Goal: Task Accomplishment & Management: Manage account settings

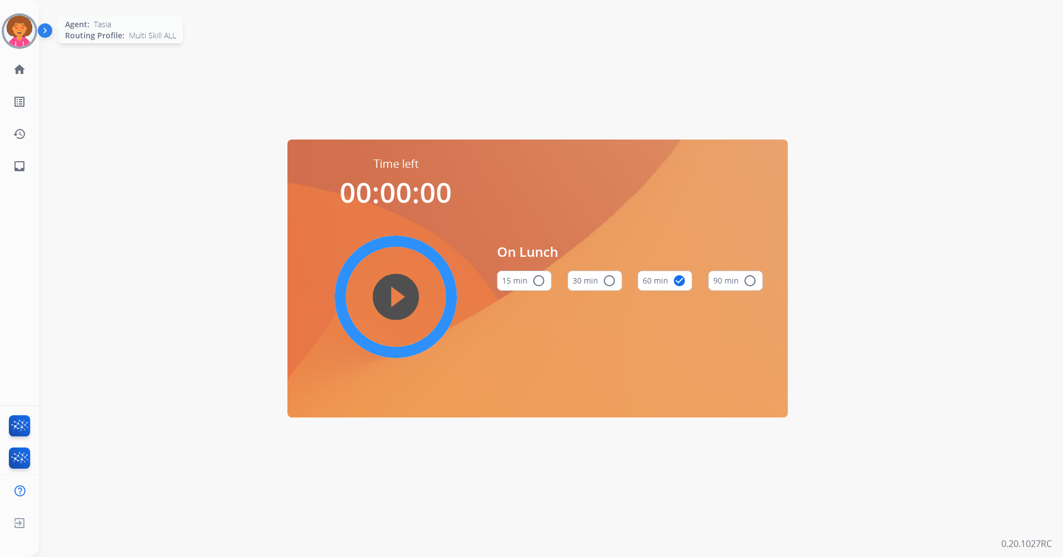
click at [28, 26] on img at bounding box center [19, 31] width 31 height 31
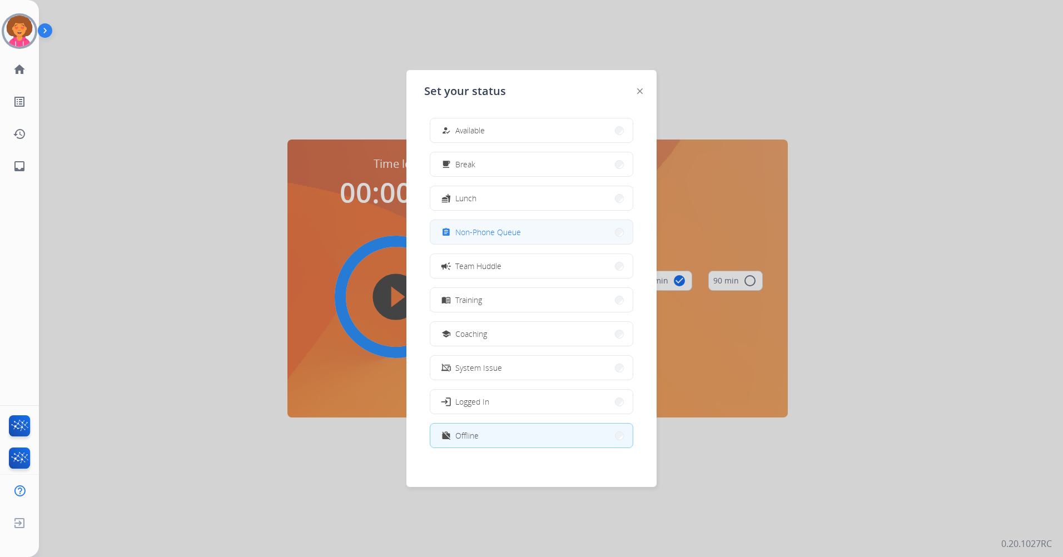
click at [449, 232] on mat-icon "assignment" at bounding box center [446, 231] width 9 height 9
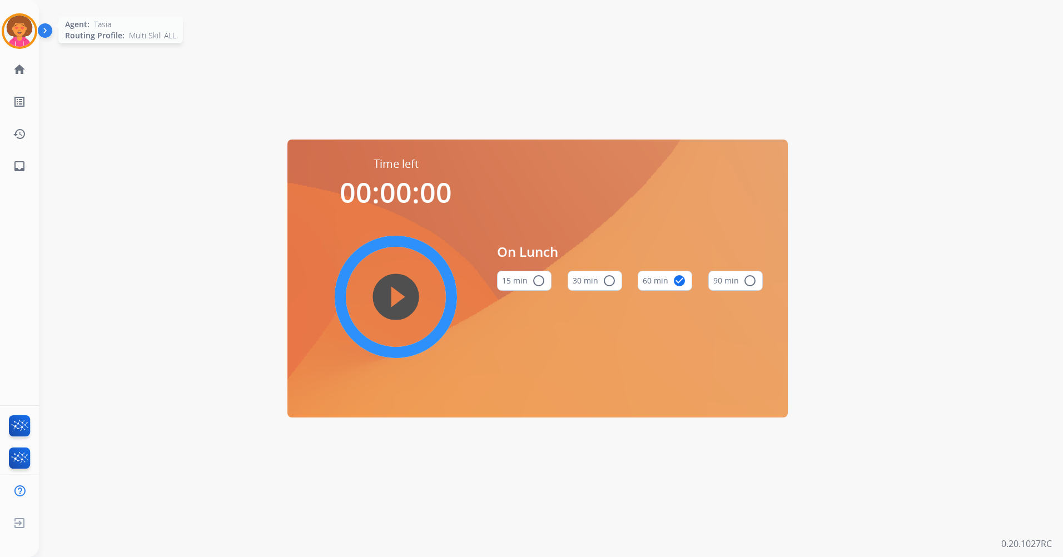
click at [18, 31] on img at bounding box center [19, 31] width 31 height 31
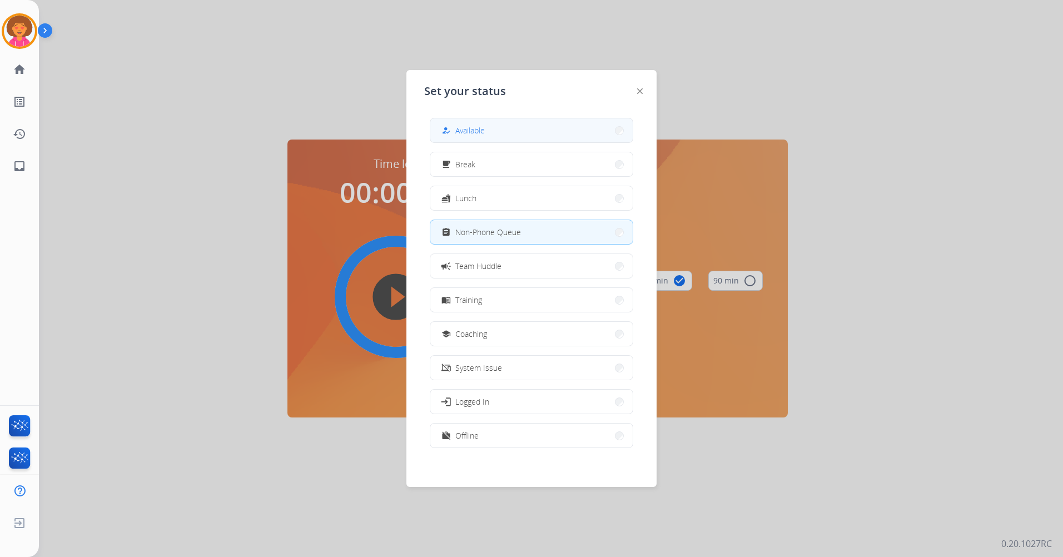
click at [481, 134] on span "Available" at bounding box center [469, 131] width 29 height 12
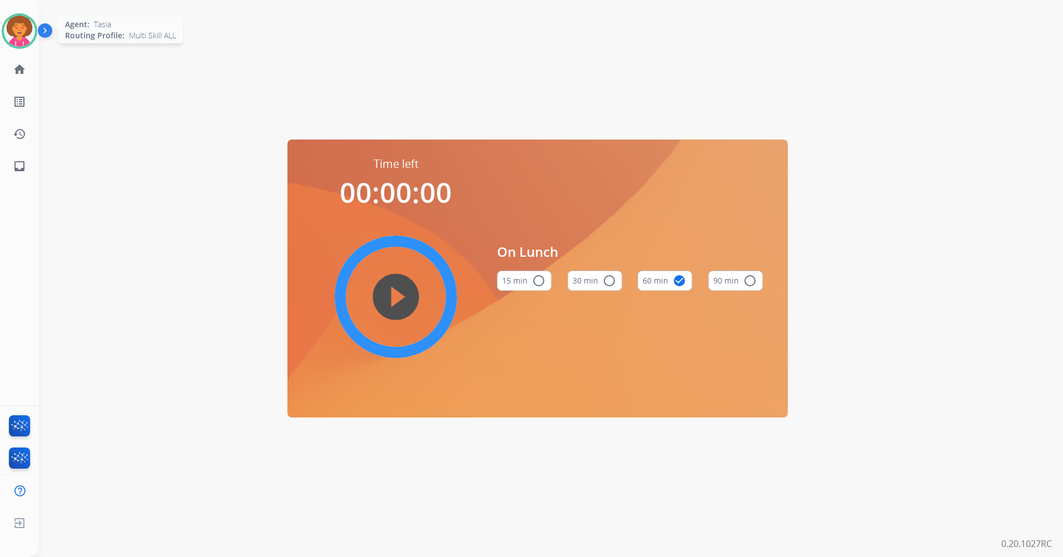
click at [18, 24] on img at bounding box center [19, 31] width 31 height 31
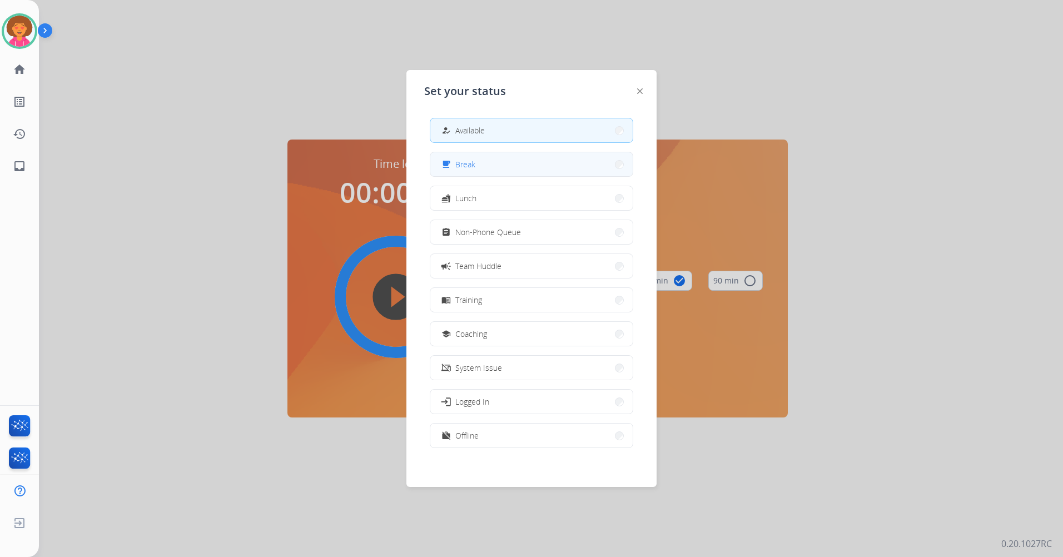
click at [491, 152] on div "free_breakfast Break" at bounding box center [532, 164] width 204 height 25
click at [464, 161] on span "Break" at bounding box center [465, 164] width 20 height 12
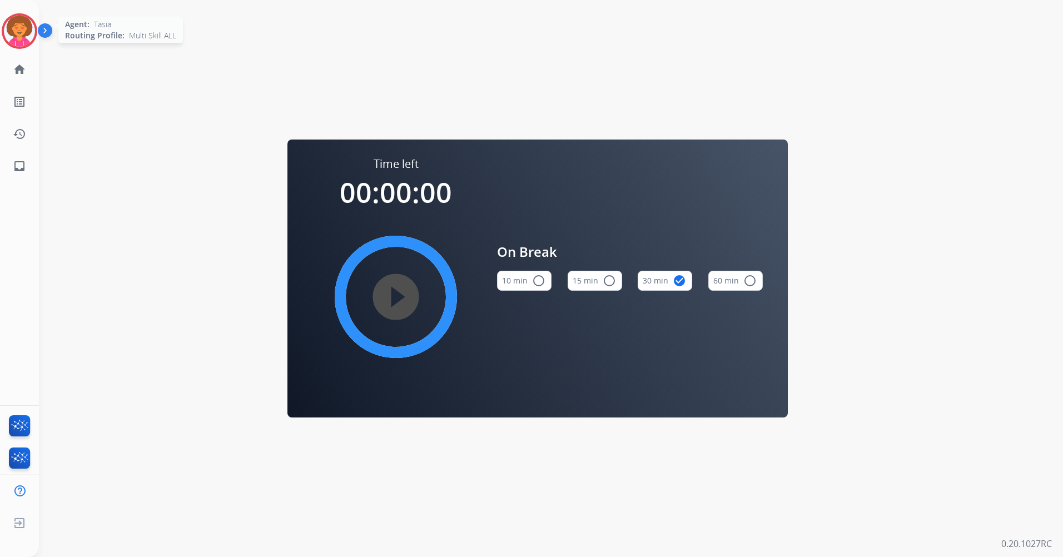
click at [24, 31] on img at bounding box center [19, 31] width 31 height 31
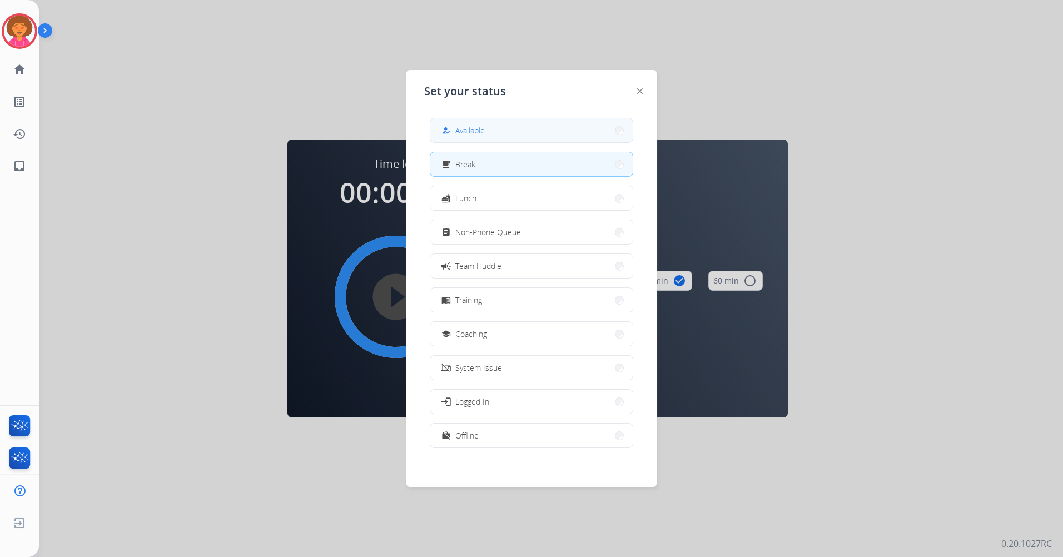
click at [477, 123] on button "how_to_reg Available" at bounding box center [531, 130] width 202 height 24
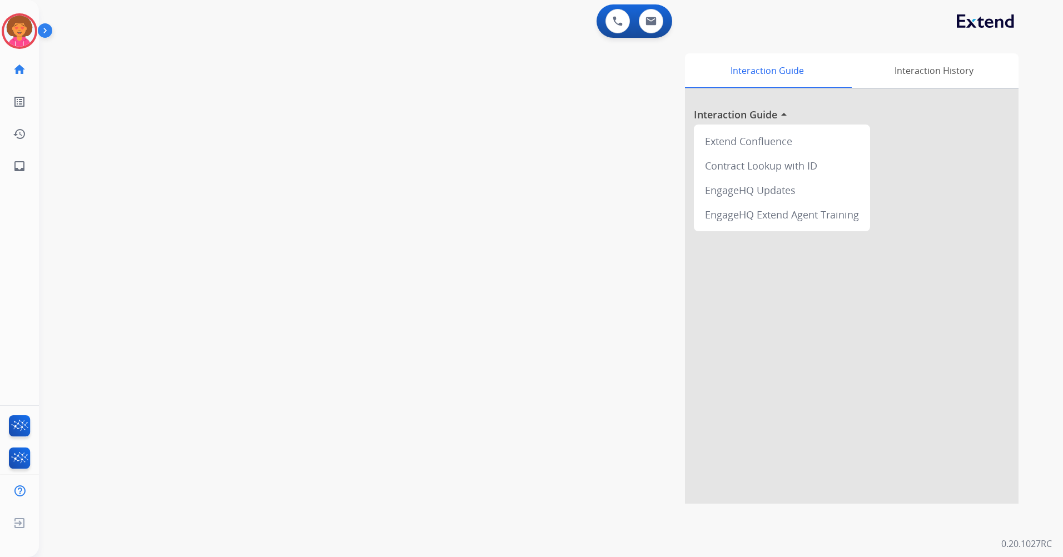
click at [21, 26] on img at bounding box center [19, 31] width 31 height 31
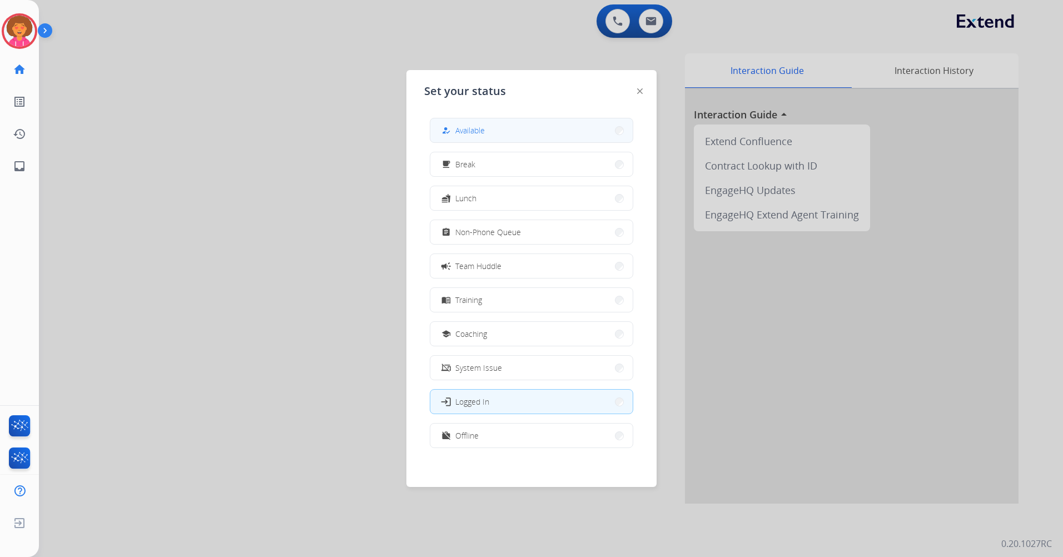
click at [509, 126] on button "how_to_reg Available" at bounding box center [531, 130] width 202 height 24
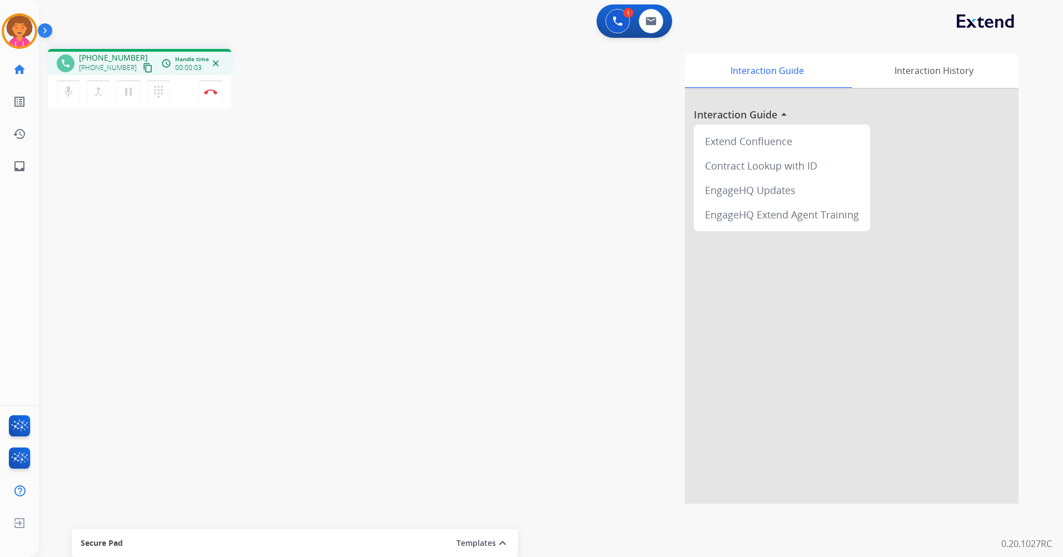
click at [143, 66] on mat-icon "content_copy" at bounding box center [148, 68] width 10 height 10
click at [143, 68] on mat-icon "content_copy" at bounding box center [148, 68] width 10 height 10
click at [211, 96] on button "Disconnect" at bounding box center [210, 91] width 23 height 23
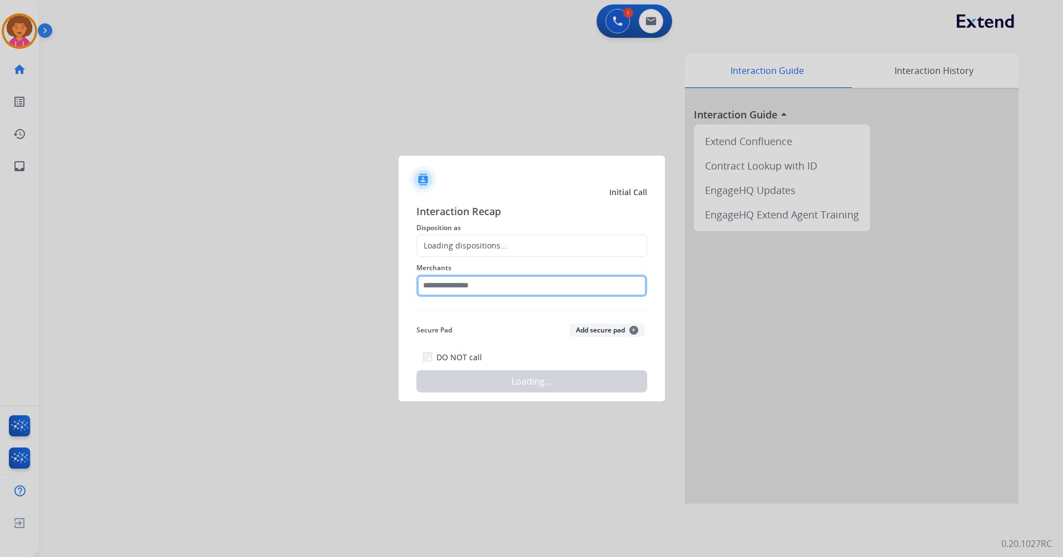
click at [539, 289] on input "text" at bounding box center [532, 286] width 231 height 22
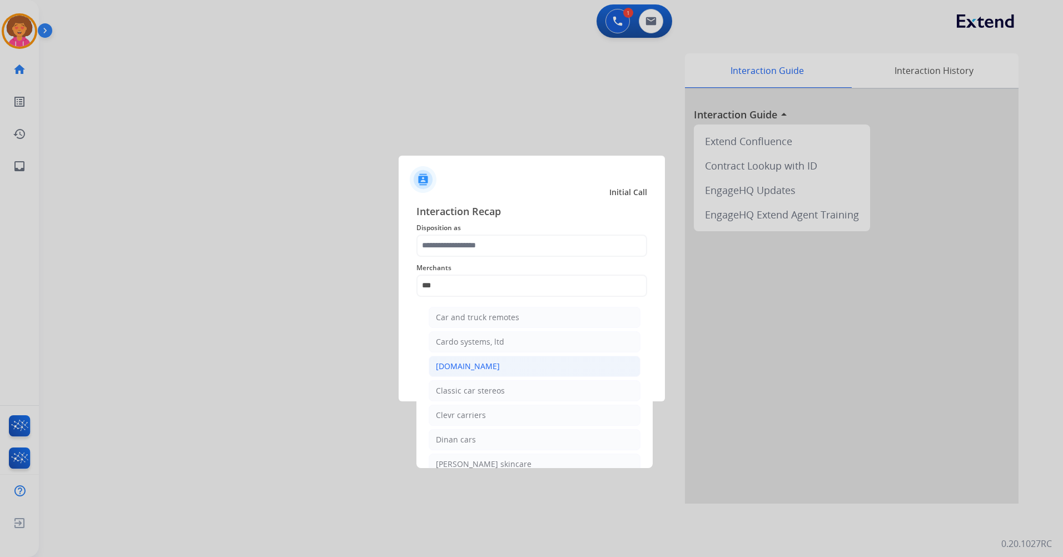
click at [526, 368] on li "[DOMAIN_NAME]" at bounding box center [535, 366] width 212 height 21
type input "**********"
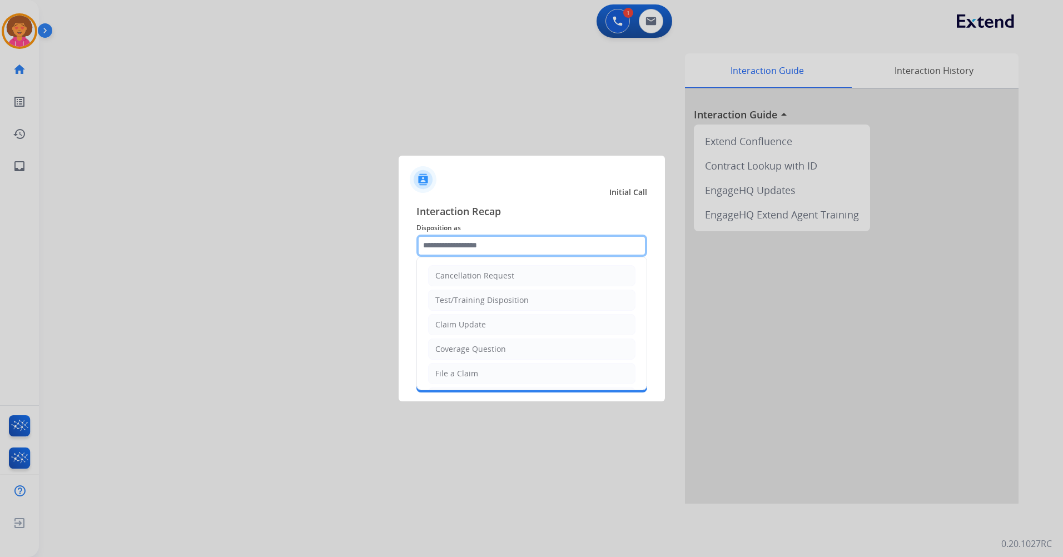
click at [502, 248] on input "text" at bounding box center [532, 246] width 231 height 22
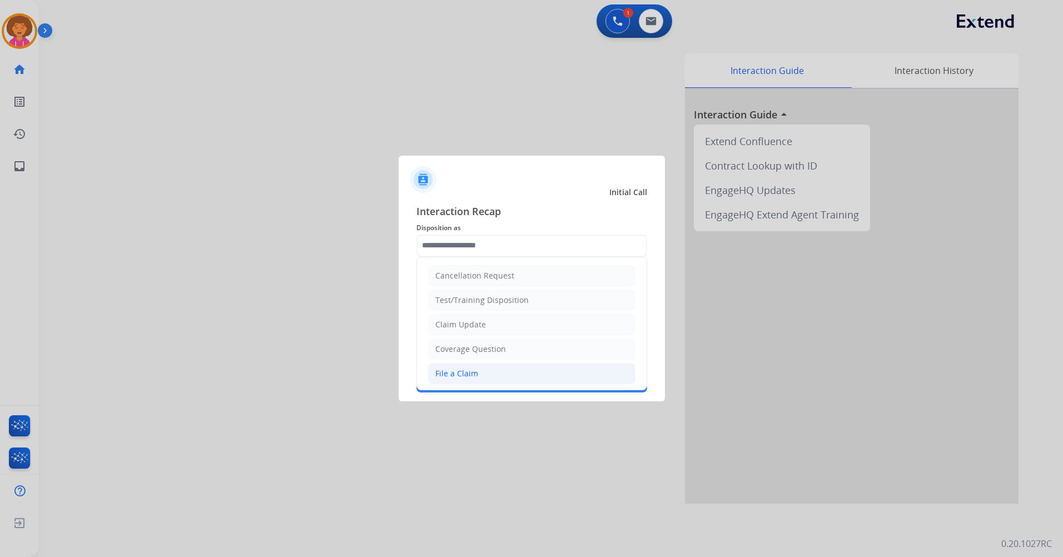
click at [492, 378] on li "File a Claim" at bounding box center [531, 373] width 207 height 21
type input "**********"
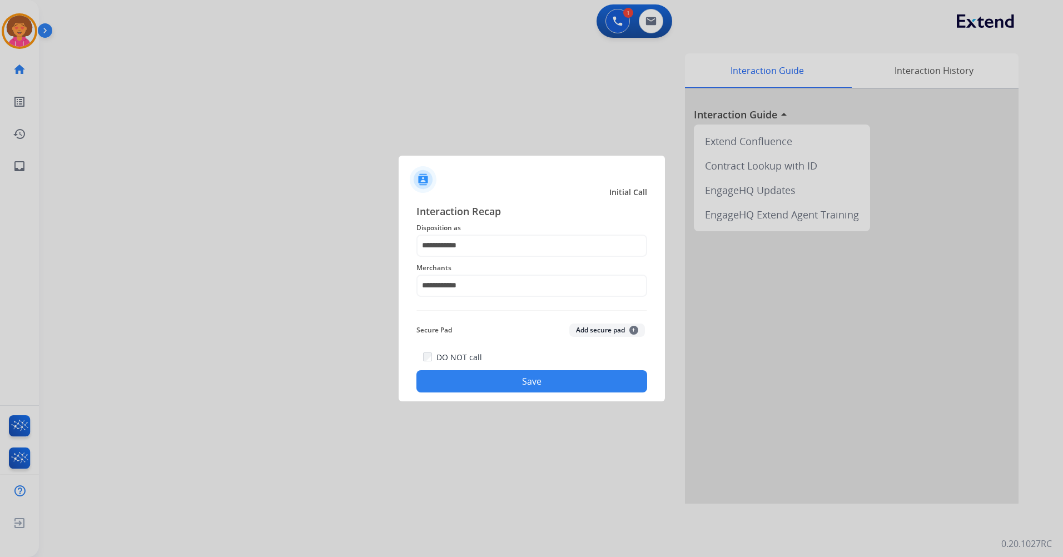
click at [501, 380] on button "Save" at bounding box center [532, 381] width 231 height 22
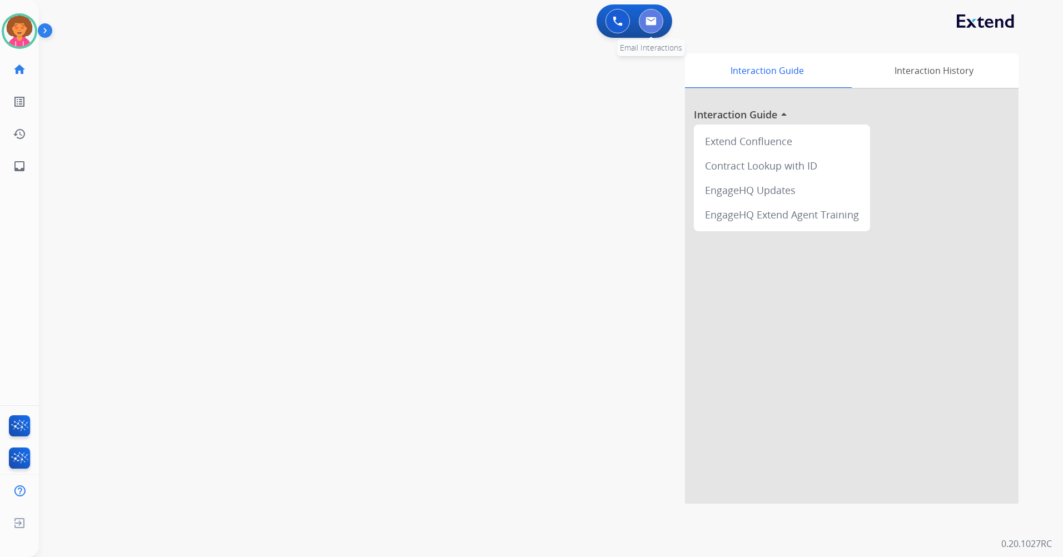
click at [648, 23] on img at bounding box center [651, 21] width 11 height 9
select select "**********"
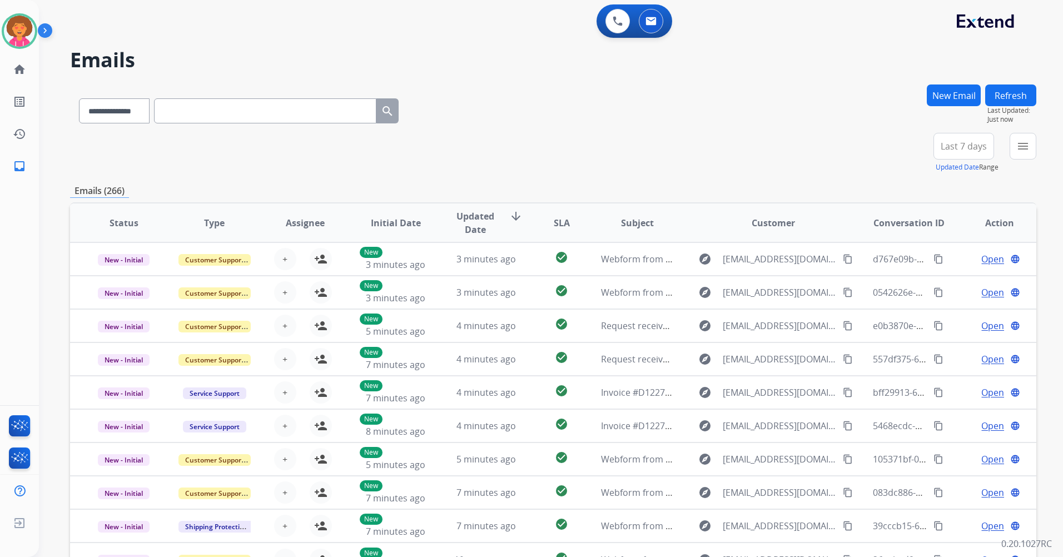
click at [955, 148] on span "Last 7 days" at bounding box center [964, 146] width 46 height 4
click at [944, 278] on div "Last 90 days" at bounding box center [960, 281] width 61 height 17
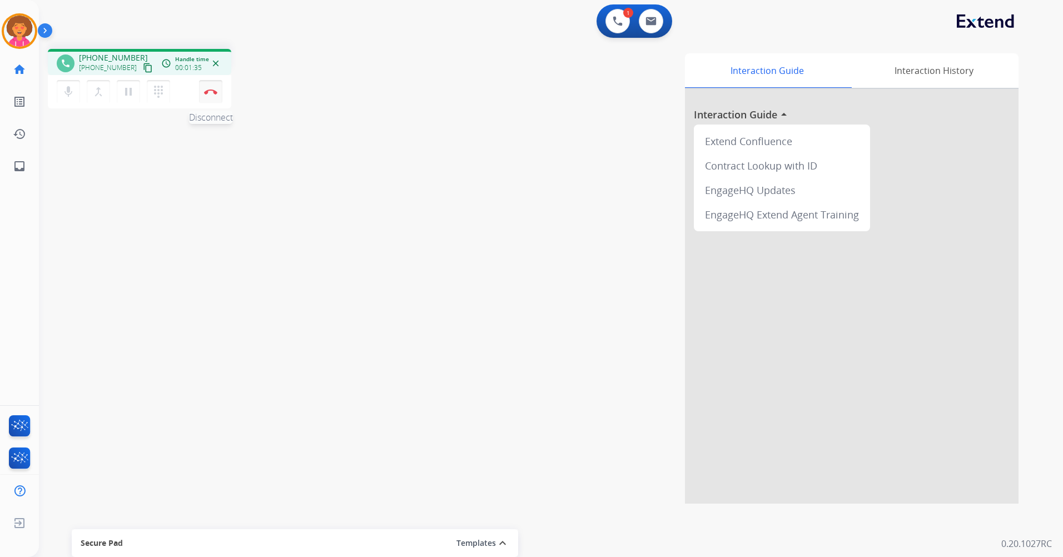
click at [218, 90] on button "Disconnect" at bounding box center [210, 91] width 23 height 23
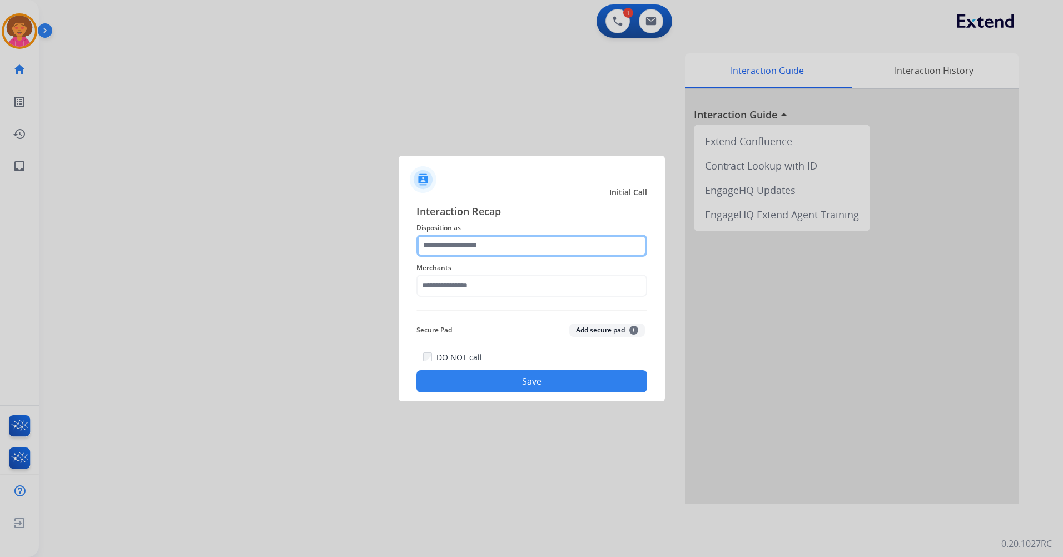
drag, startPoint x: 470, startPoint y: 248, endPoint x: 456, endPoint y: 234, distance: 19.7
click at [470, 248] on input "text" at bounding box center [532, 246] width 231 height 22
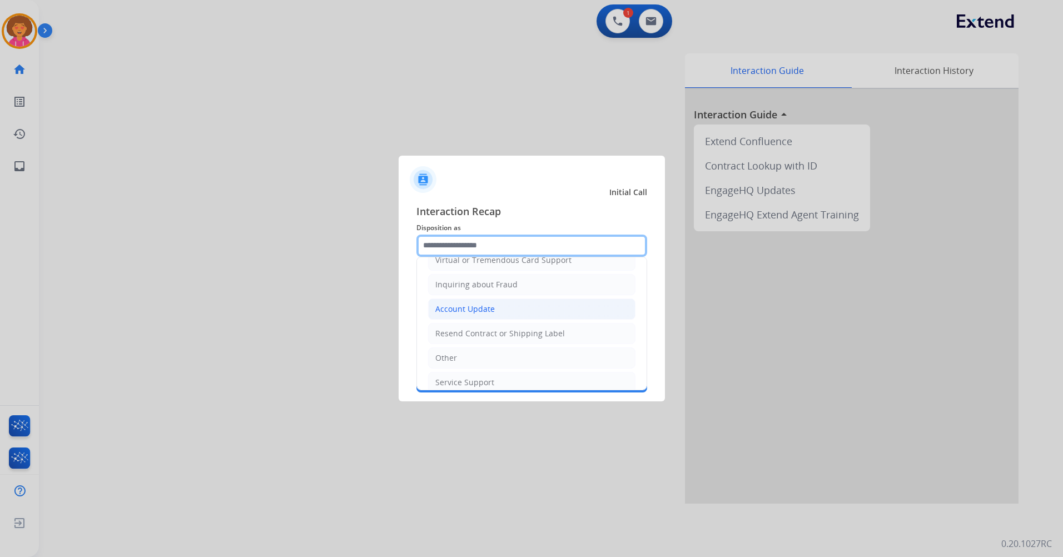
scroll to position [174, 0]
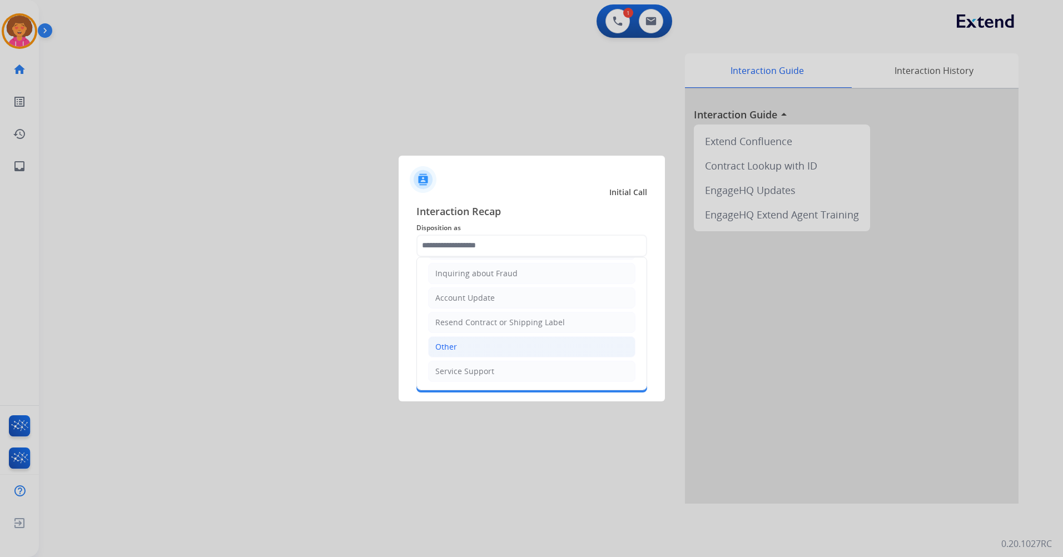
click at [450, 344] on div "Other" at bounding box center [446, 346] width 22 height 11
type input "*****"
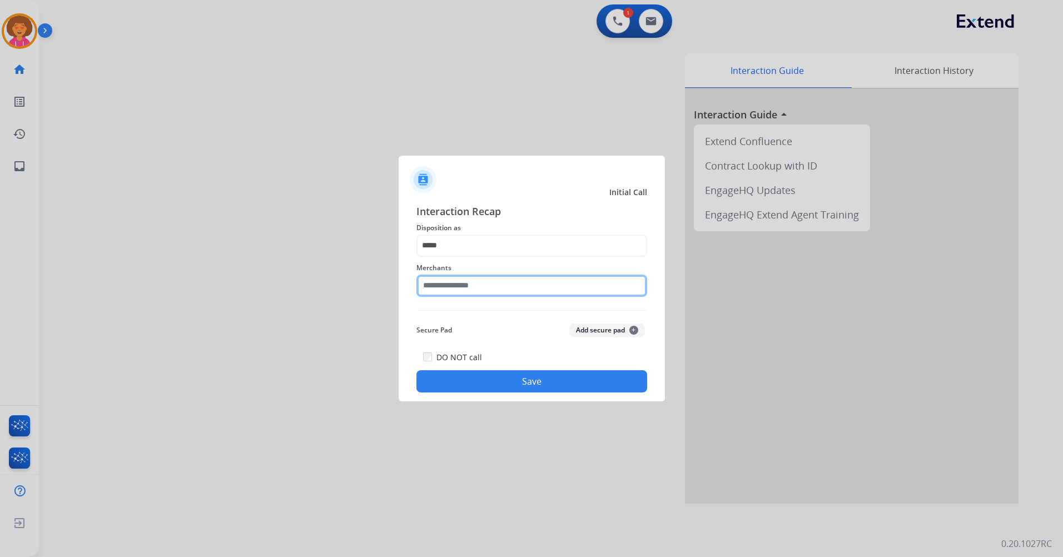
click at [488, 280] on input "text" at bounding box center [532, 286] width 231 height 22
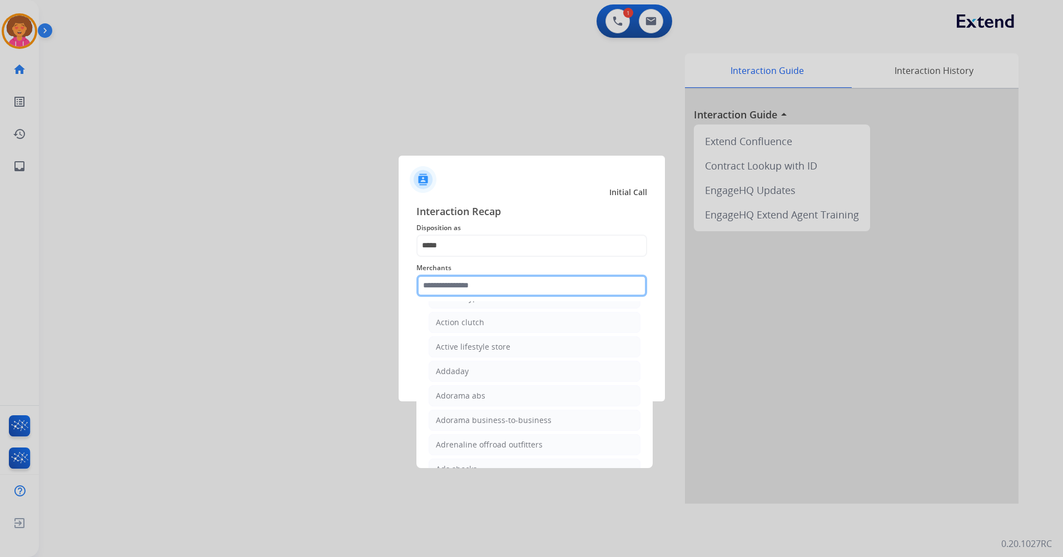
scroll to position [334, 0]
click at [503, 284] on input "text" at bounding box center [532, 286] width 231 height 22
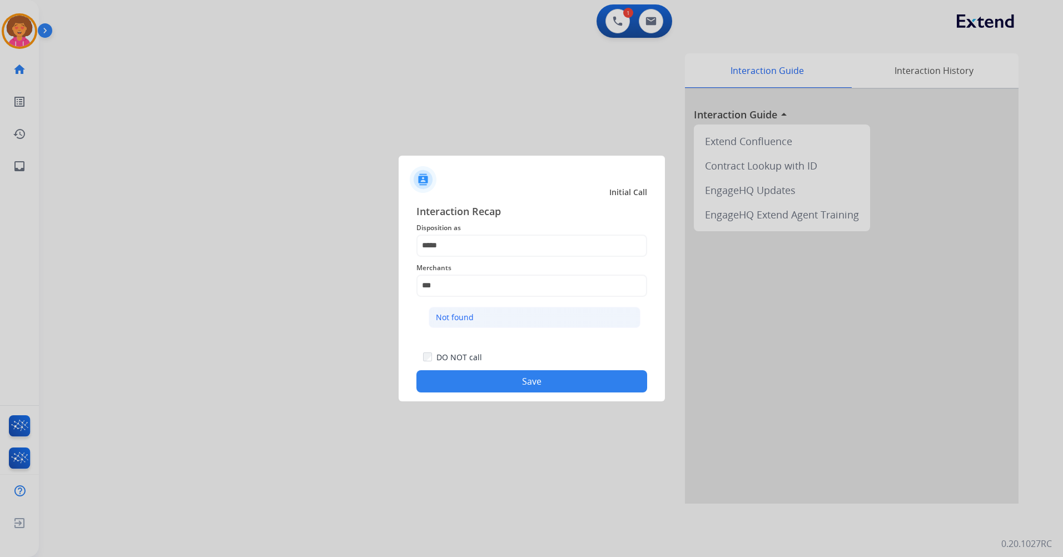
click at [467, 319] on div "Not found" at bounding box center [455, 317] width 38 height 11
type input "*********"
click at [509, 382] on button "Save" at bounding box center [532, 381] width 231 height 22
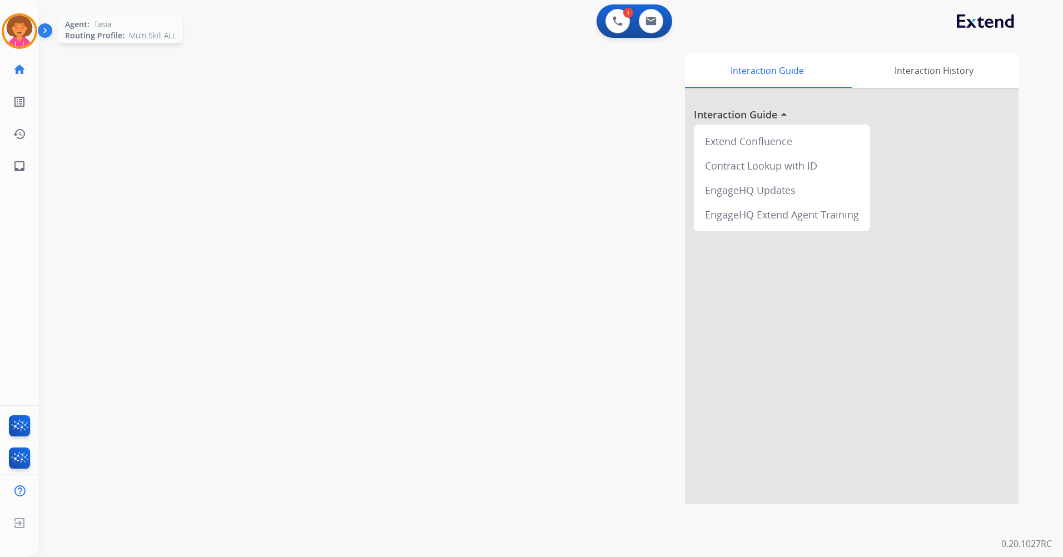
click at [7, 35] on img at bounding box center [19, 31] width 31 height 31
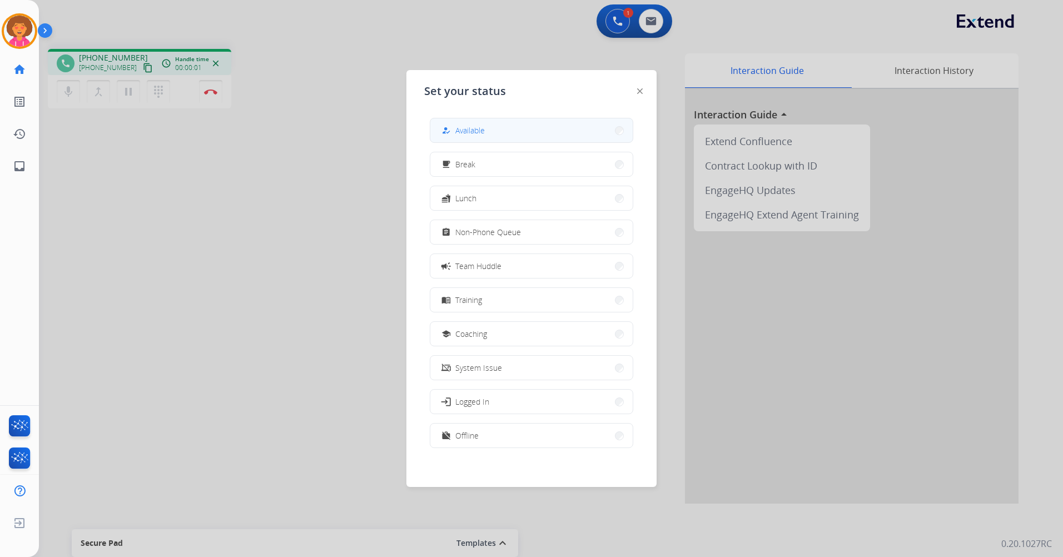
click at [494, 113] on div "how_to_reg Available free_breakfast Break fastfood Lunch assignment Non-Phone Q…" at bounding box center [531, 284] width 215 height 350
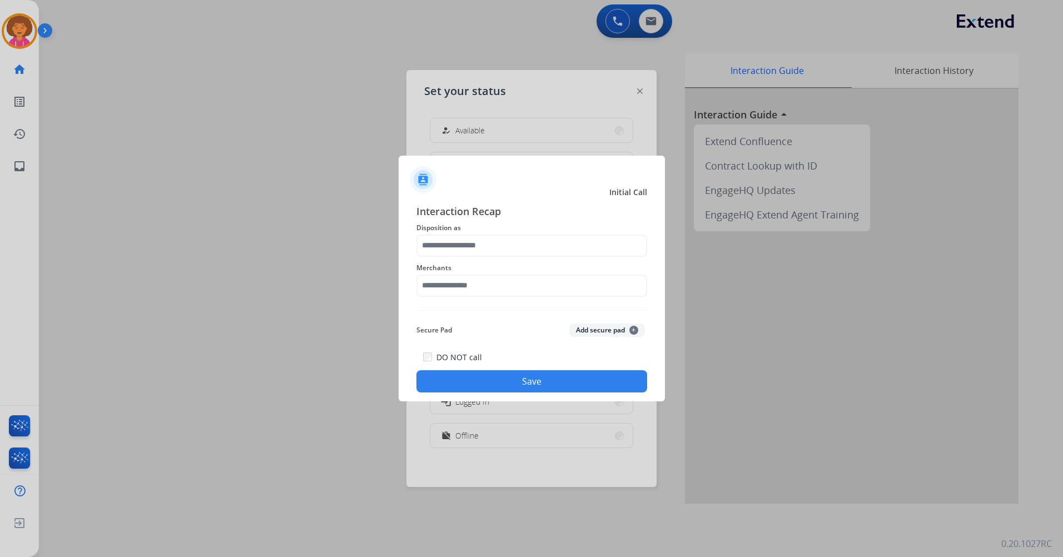
scroll to position [3, 0]
click at [478, 247] on input "text" at bounding box center [532, 246] width 231 height 22
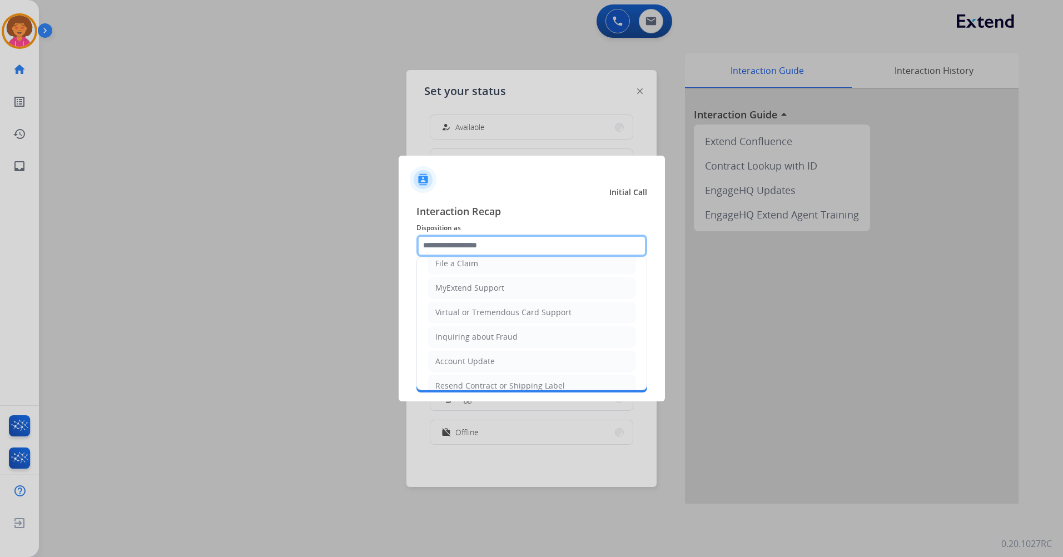
scroll to position [174, 0]
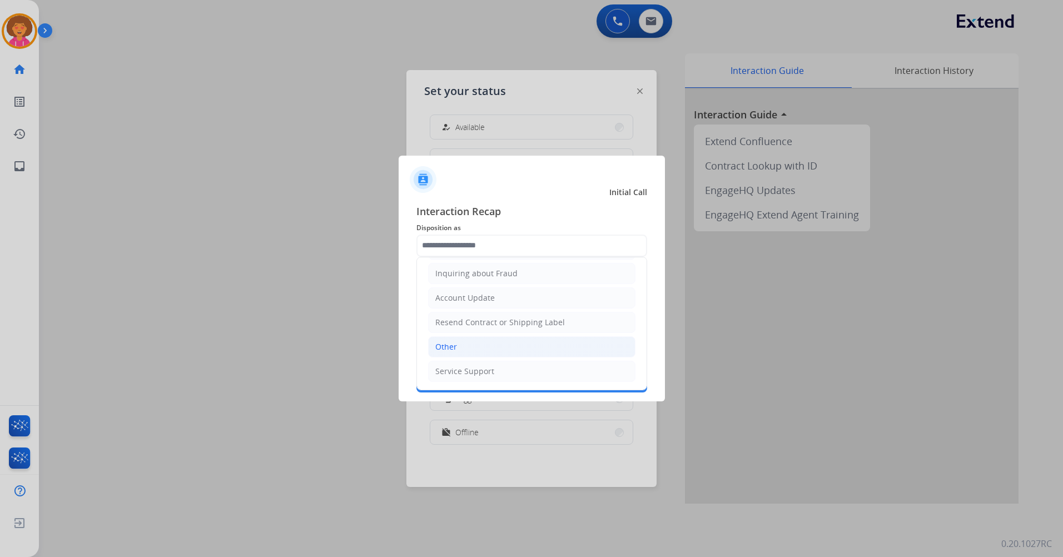
click at [478, 346] on li "Other" at bounding box center [531, 346] width 207 height 21
type input "*****"
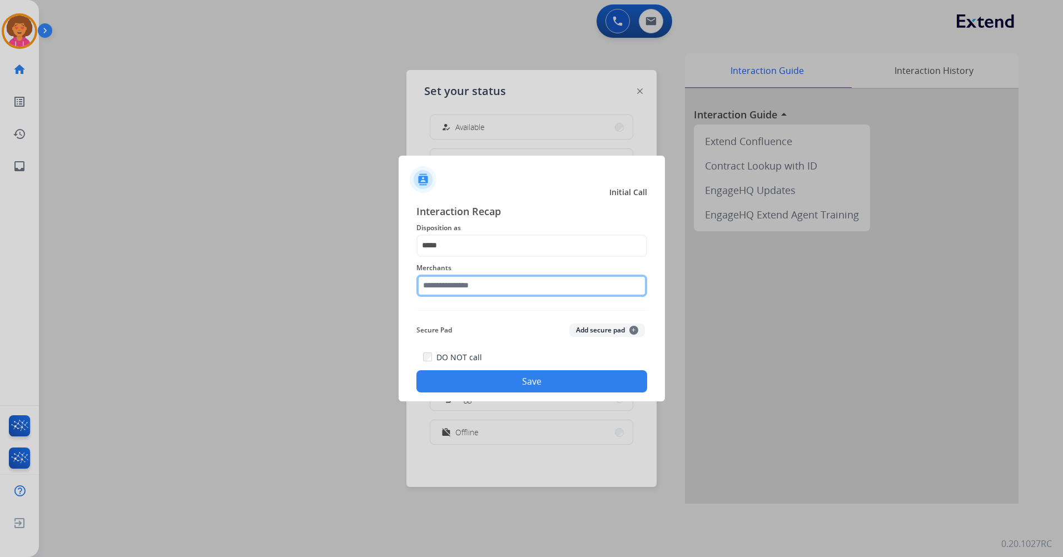
click at [496, 287] on input "text" at bounding box center [532, 286] width 231 height 22
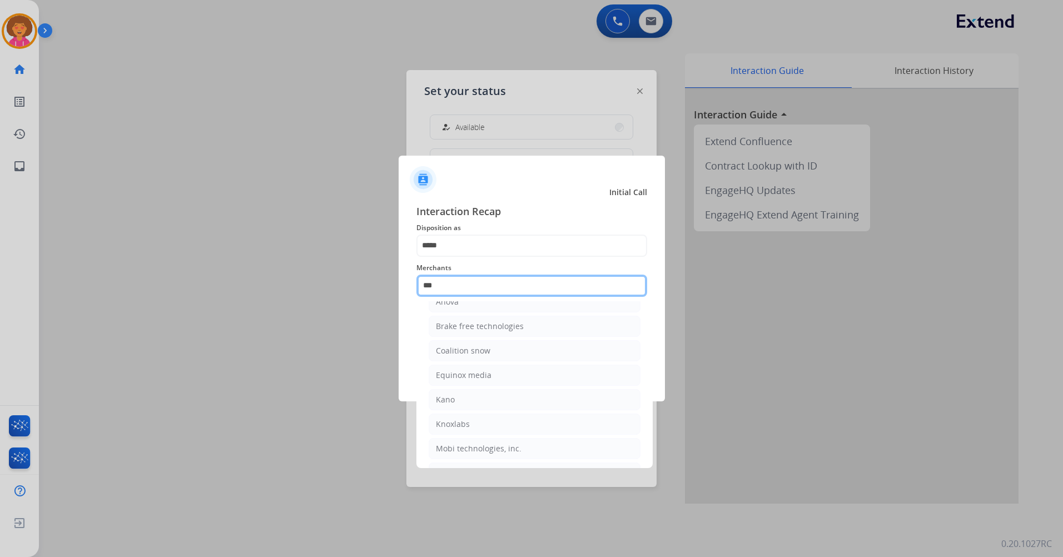
scroll to position [0, 0]
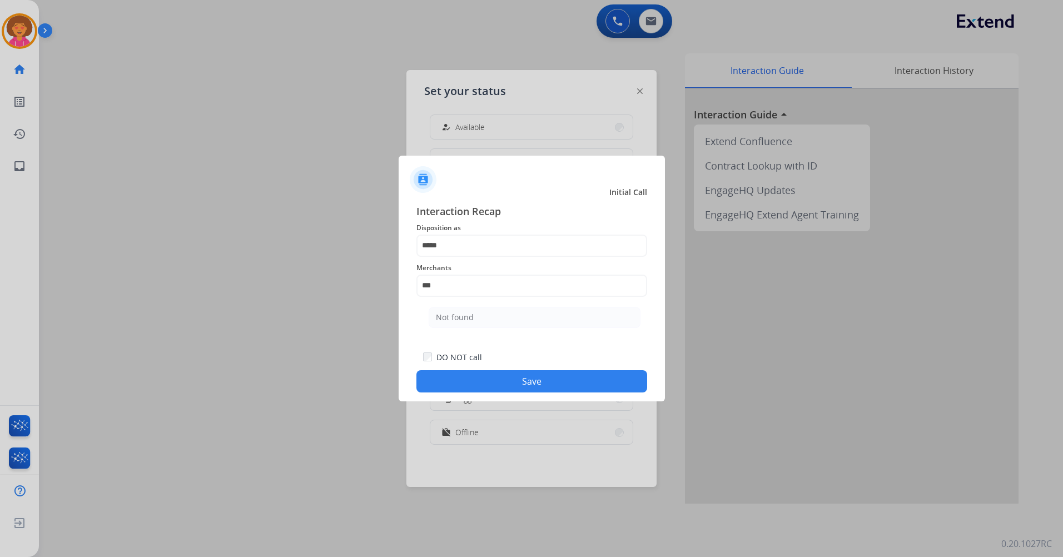
click at [469, 315] on div "Not found" at bounding box center [455, 317] width 38 height 11
type input "*********"
drag, startPoint x: 508, startPoint y: 386, endPoint x: 508, endPoint y: 371, distance: 14.5
click at [508, 387] on button "Save" at bounding box center [532, 381] width 231 height 22
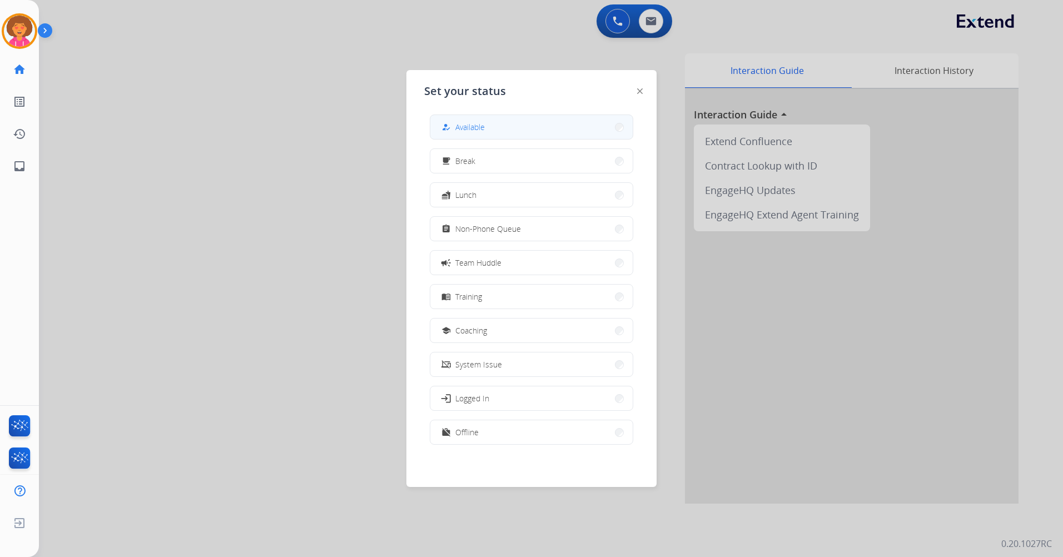
click at [584, 122] on button "how_to_reg Available" at bounding box center [531, 127] width 202 height 24
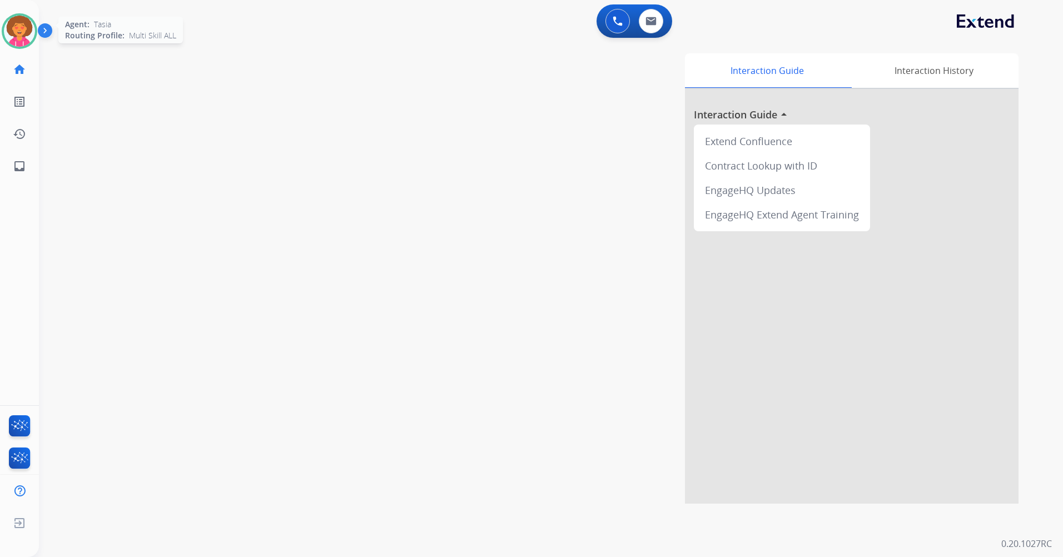
click at [23, 36] on img at bounding box center [19, 31] width 31 height 31
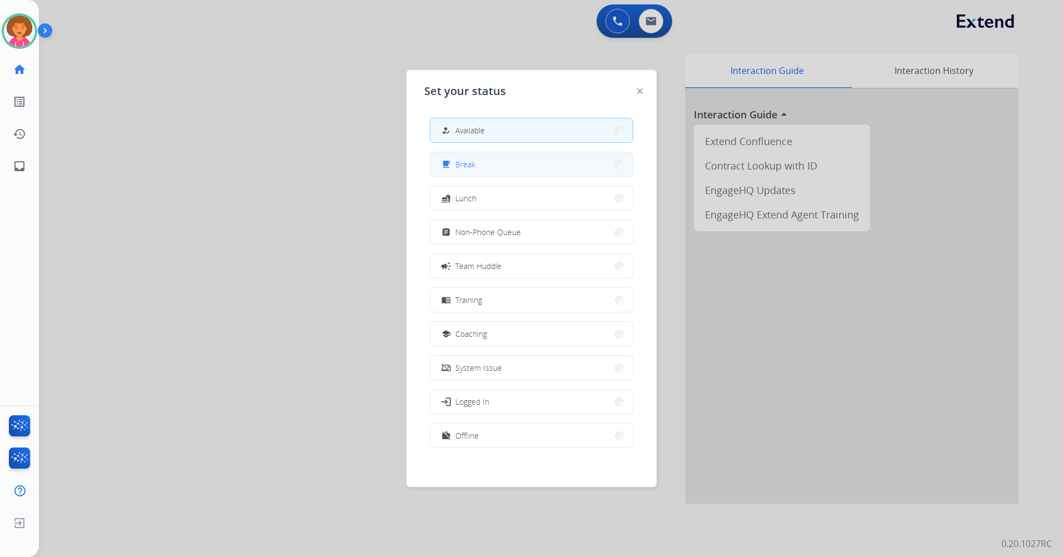
click at [478, 162] on button "free_breakfast Break" at bounding box center [531, 164] width 202 height 24
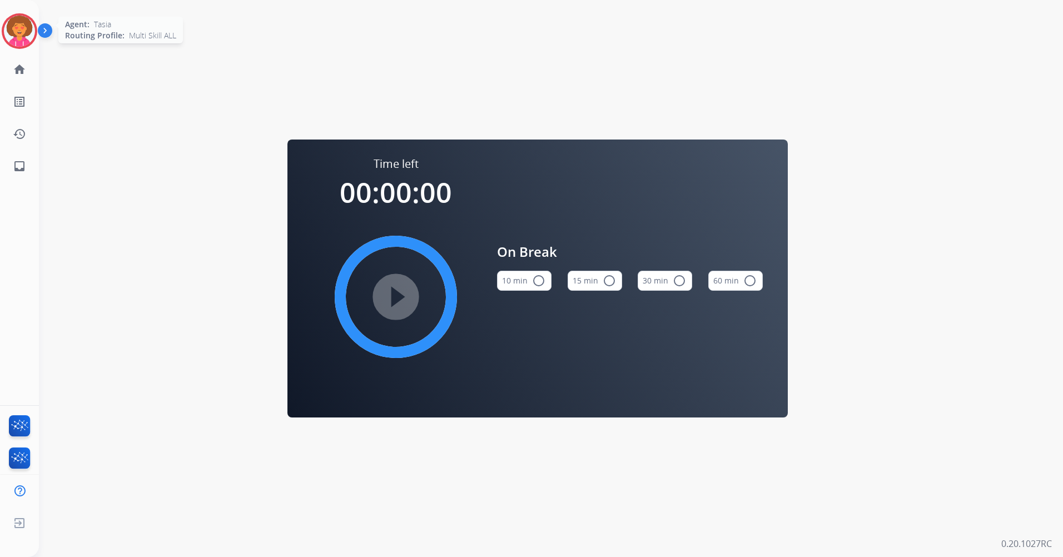
click at [15, 27] on img at bounding box center [19, 31] width 31 height 31
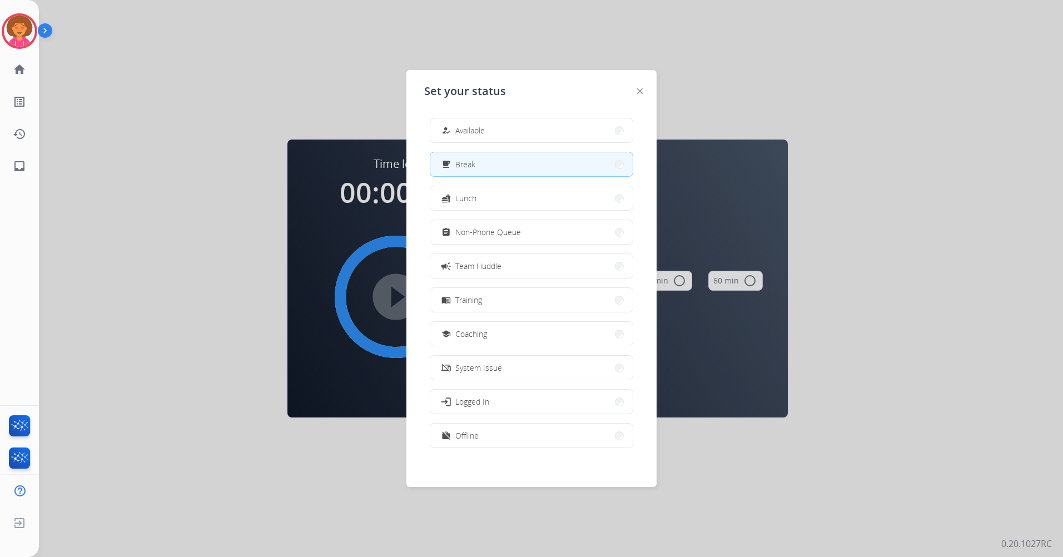
click at [695, 77] on div at bounding box center [531, 278] width 1063 height 557
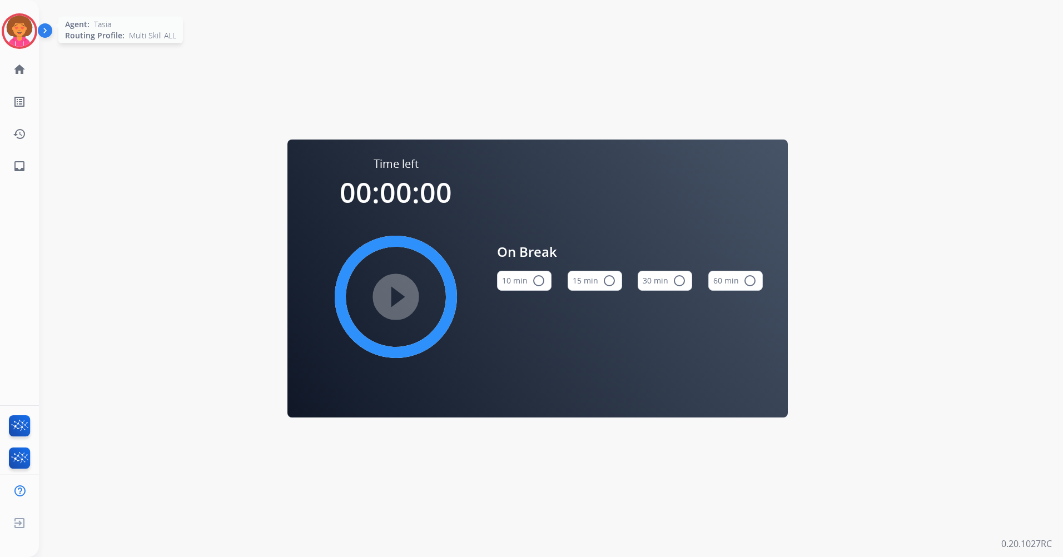
click at [20, 26] on img at bounding box center [19, 31] width 31 height 31
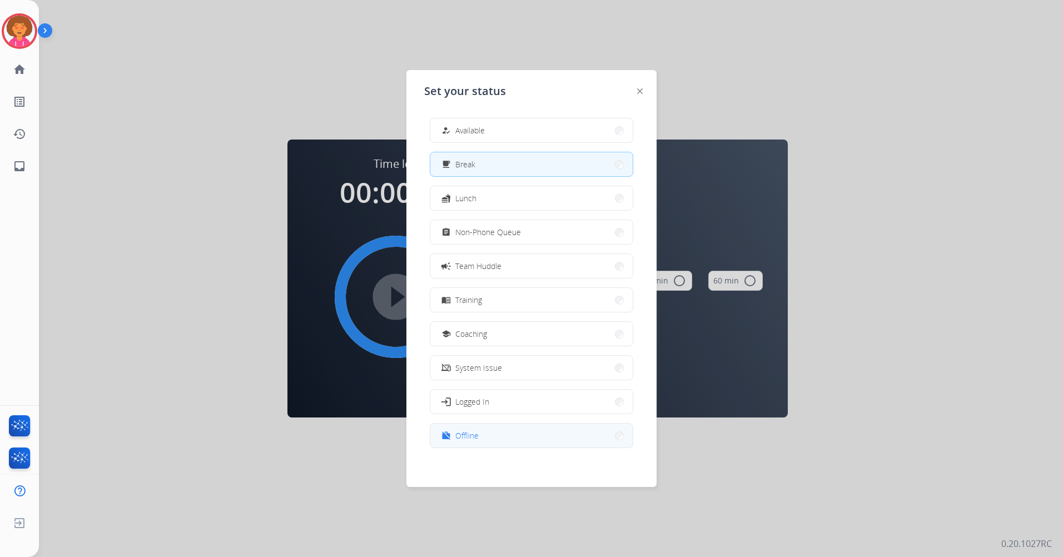
click at [495, 439] on button "work_off Offline" at bounding box center [531, 436] width 202 height 24
